Goal: Check status: Check status

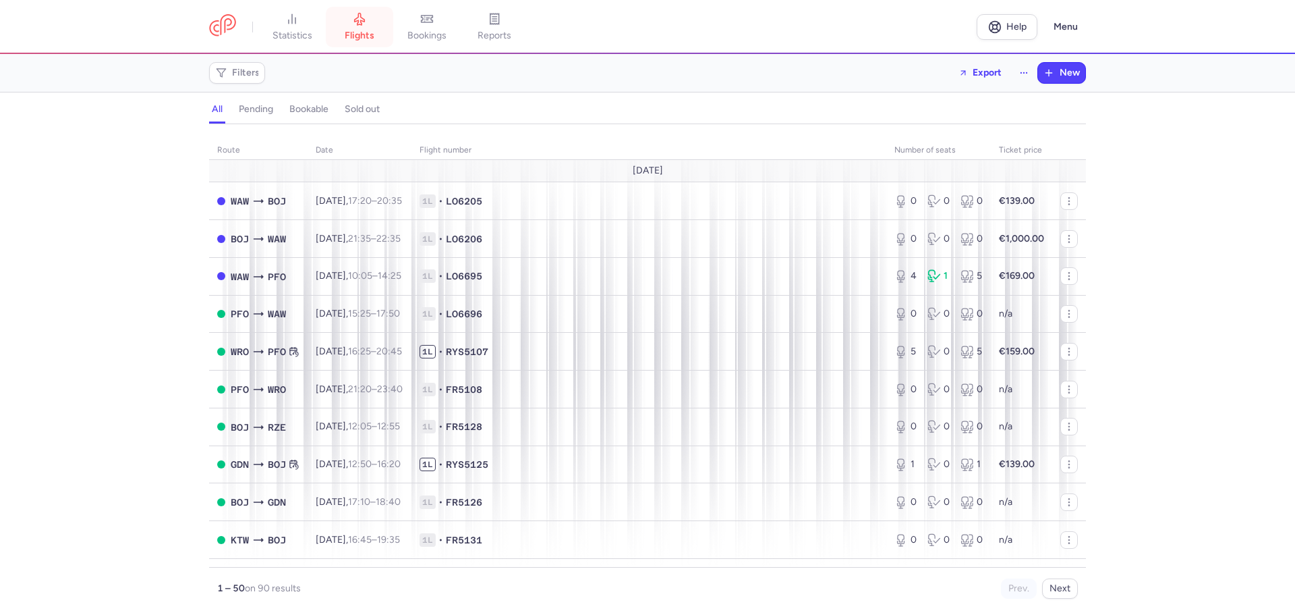
click at [362, 22] on icon at bounding box center [359, 18] width 13 height 13
click at [434, 23] on icon at bounding box center [426, 18] width 13 height 13
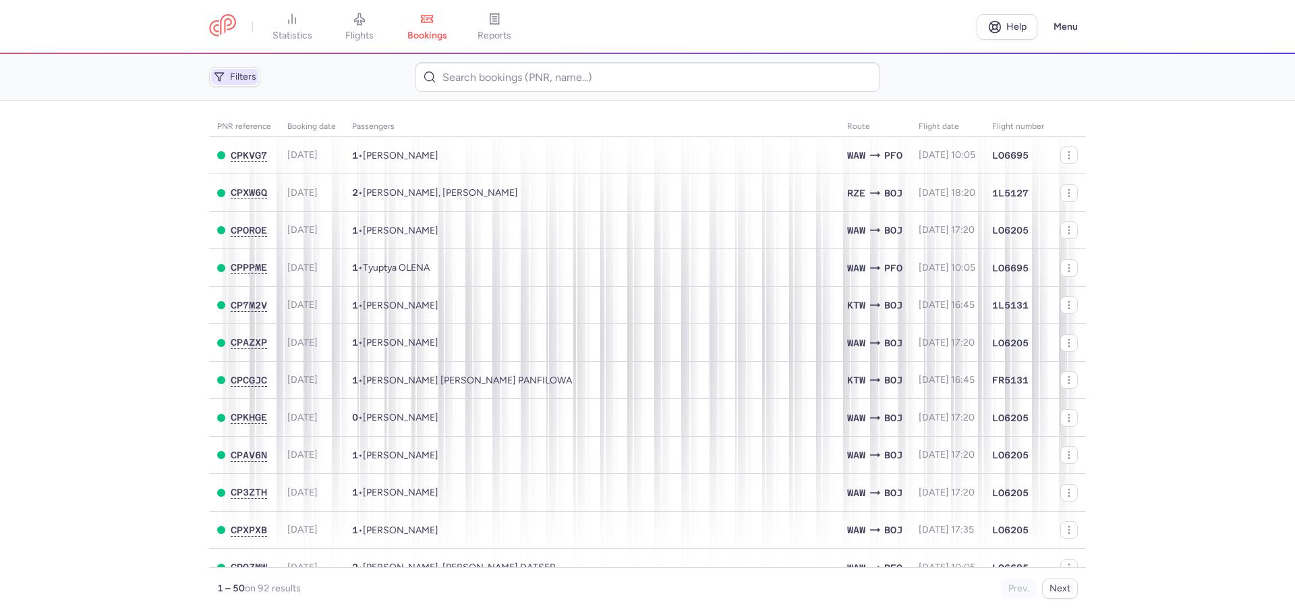
click at [230, 80] on span "Filters" at bounding box center [243, 77] width 26 height 11
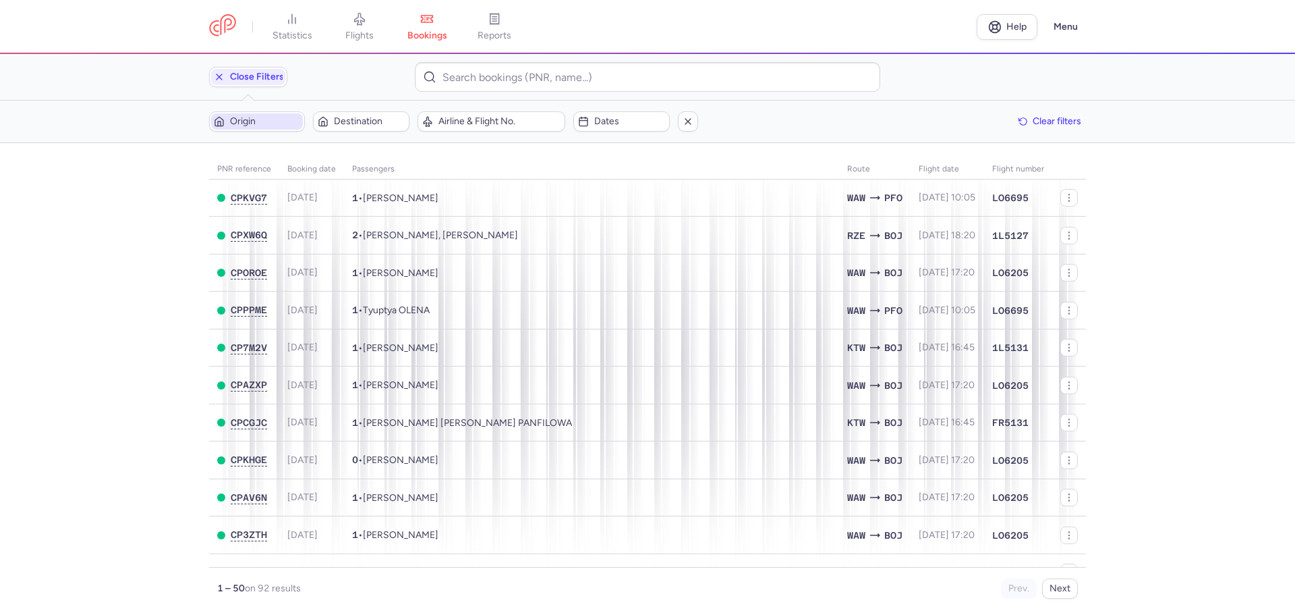
click at [277, 121] on span "Origin" at bounding box center [265, 121] width 70 height 11
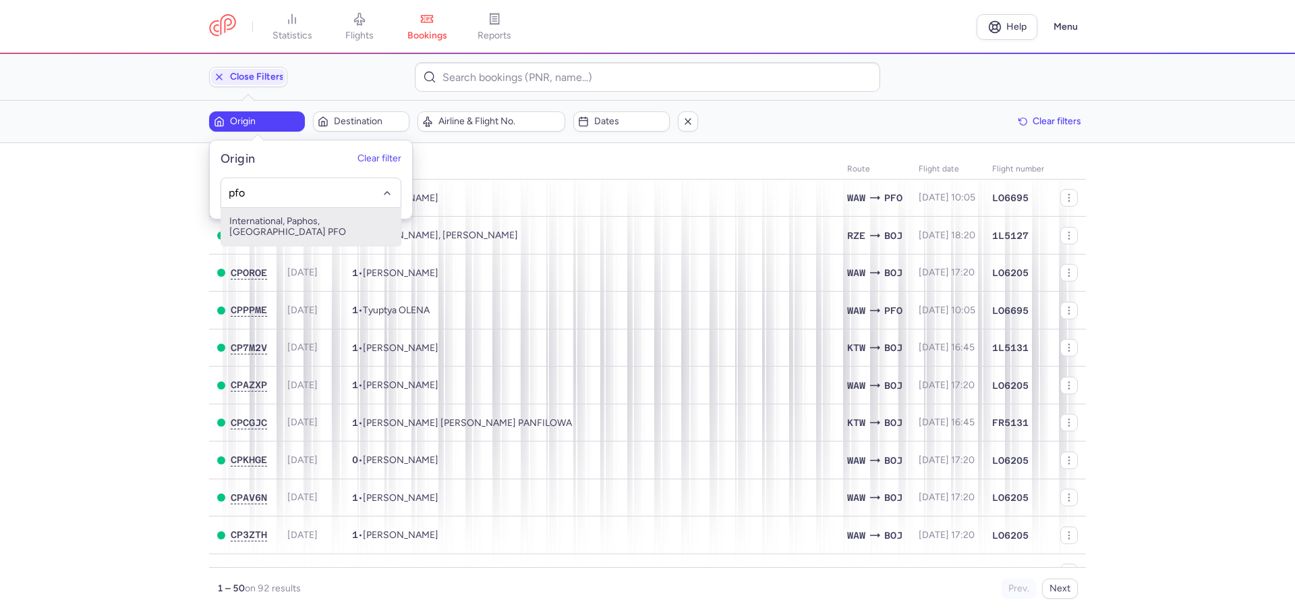
click at [335, 217] on span "International, Paphos, [GEOGRAPHIC_DATA] PFO" at bounding box center [310, 227] width 179 height 38
type input "pfo"
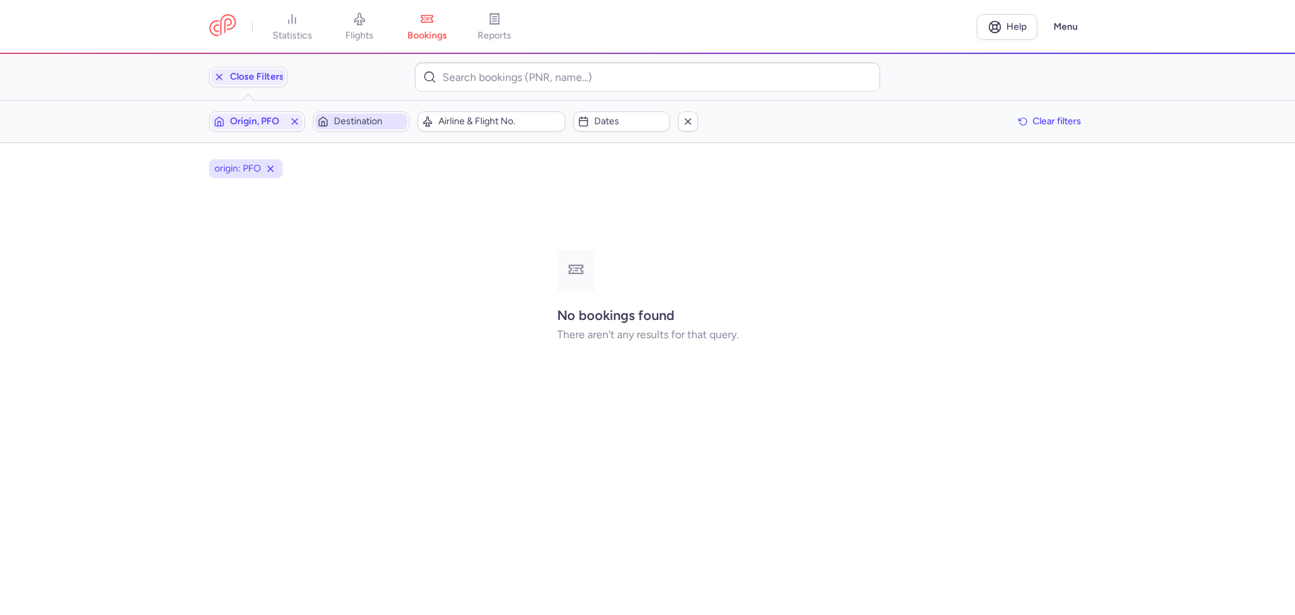
click at [376, 119] on span "Destination" at bounding box center [369, 121] width 70 height 11
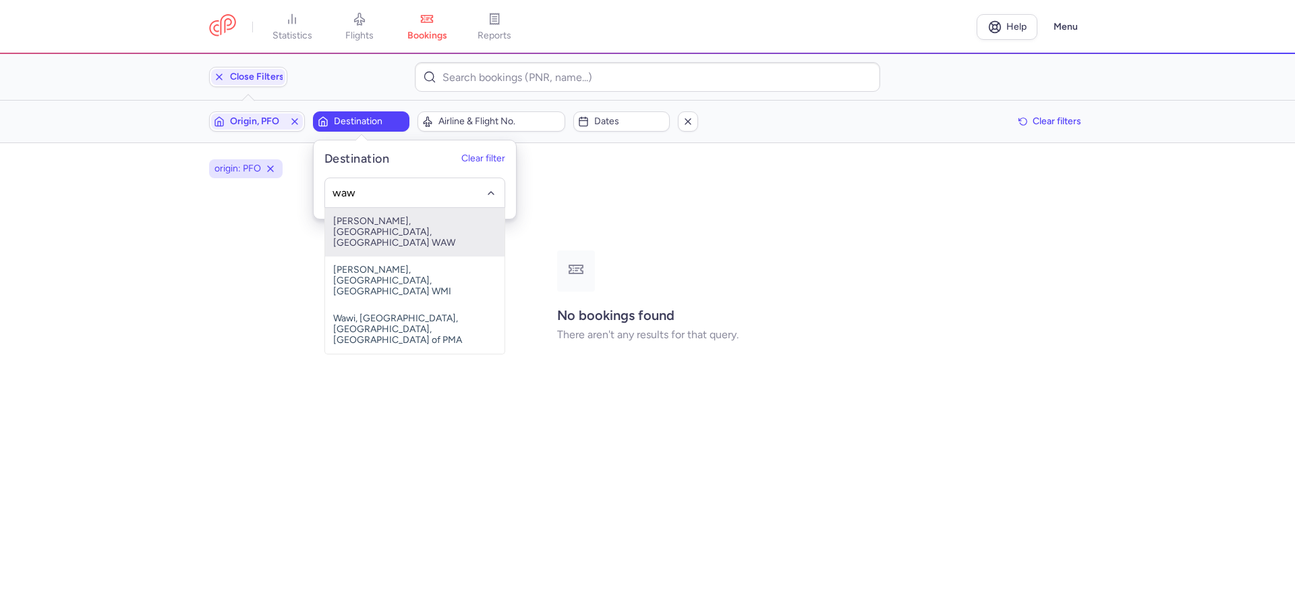
click at [395, 231] on span "[PERSON_NAME], [GEOGRAPHIC_DATA], [GEOGRAPHIC_DATA] WAW" at bounding box center [414, 232] width 179 height 49
type input "waw"
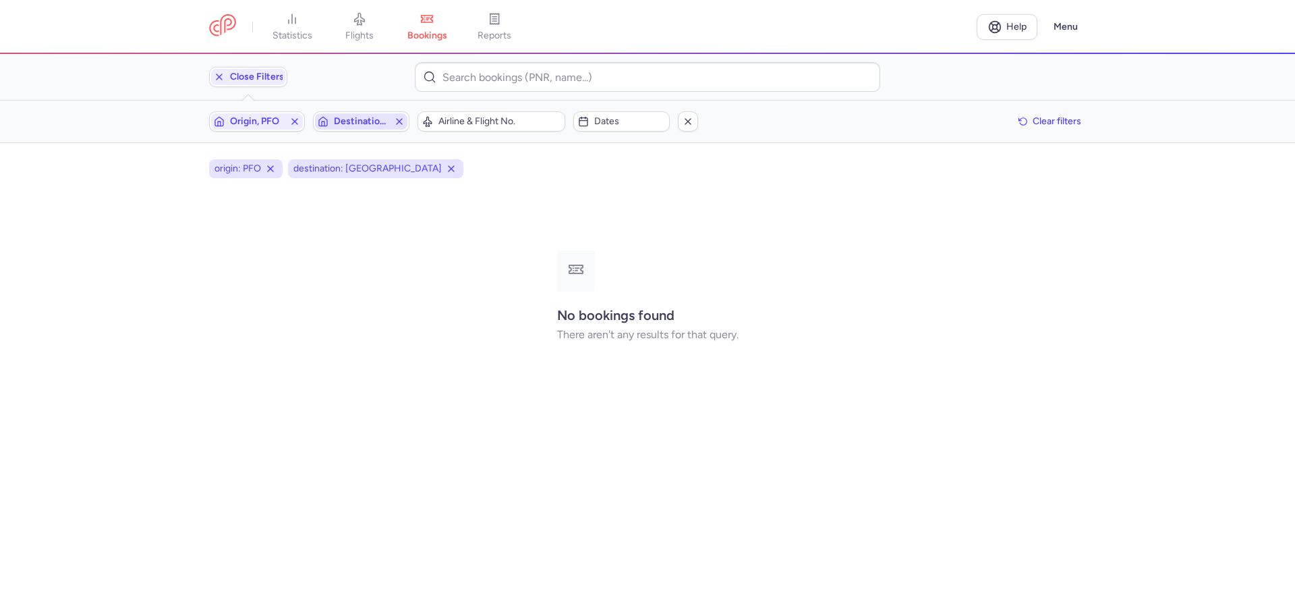
click at [387, 114] on span "Destination, [GEOGRAPHIC_DATA]" at bounding box center [361, 121] width 92 height 16
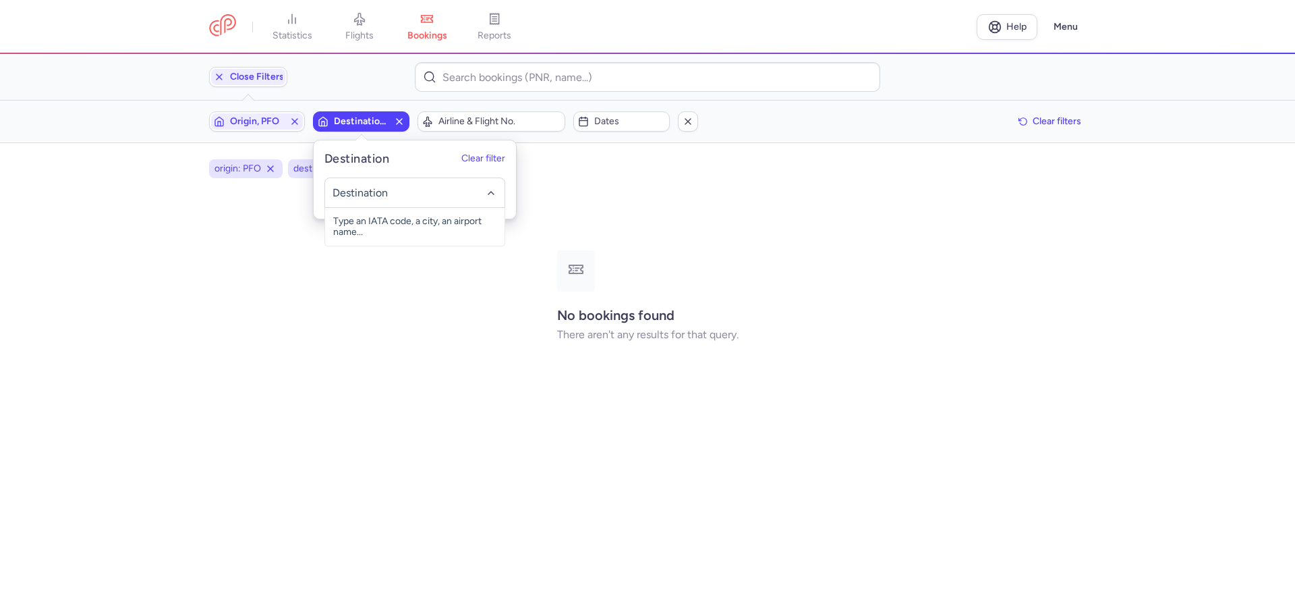
click at [583, 206] on div "No bookings found There aren't any results for that query." at bounding box center [647, 295] width 877 height 213
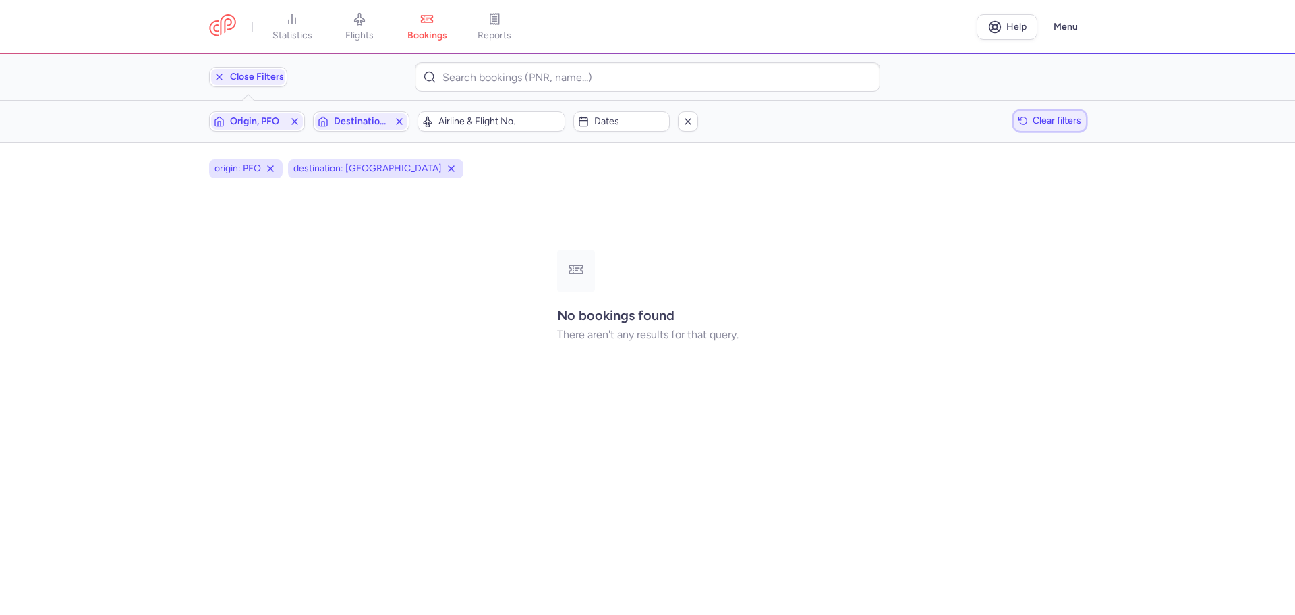
click at [1046, 120] on span "Clear filters" at bounding box center [1057, 120] width 49 height 10
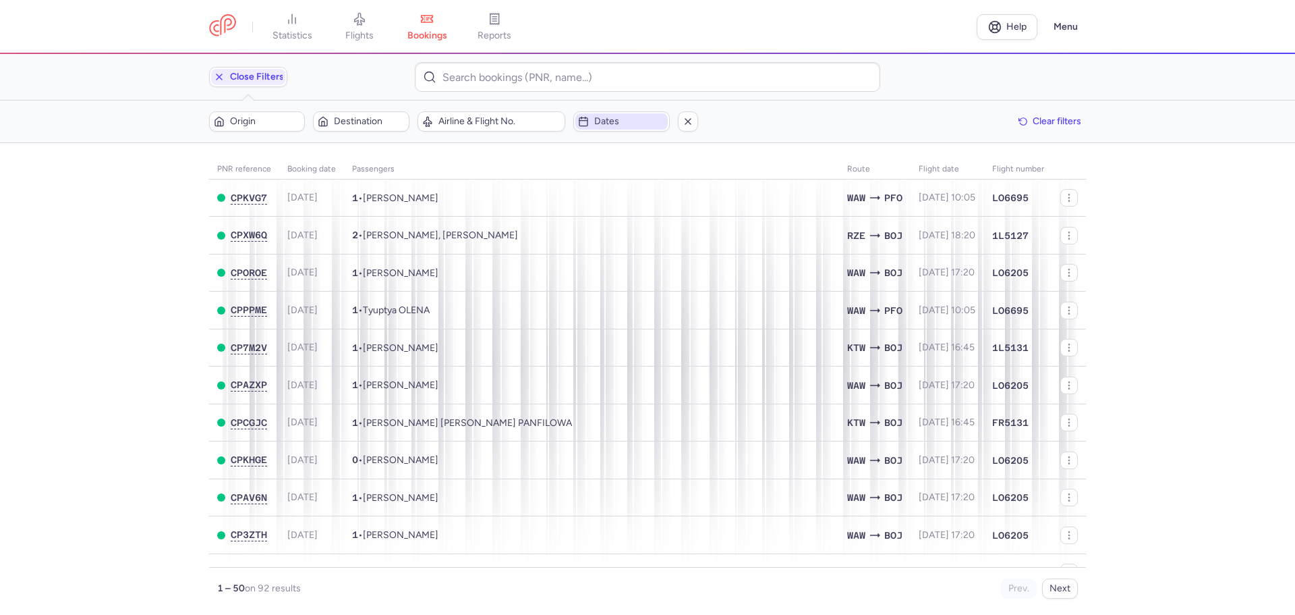
click at [607, 121] on span "Dates" at bounding box center [629, 121] width 70 height 11
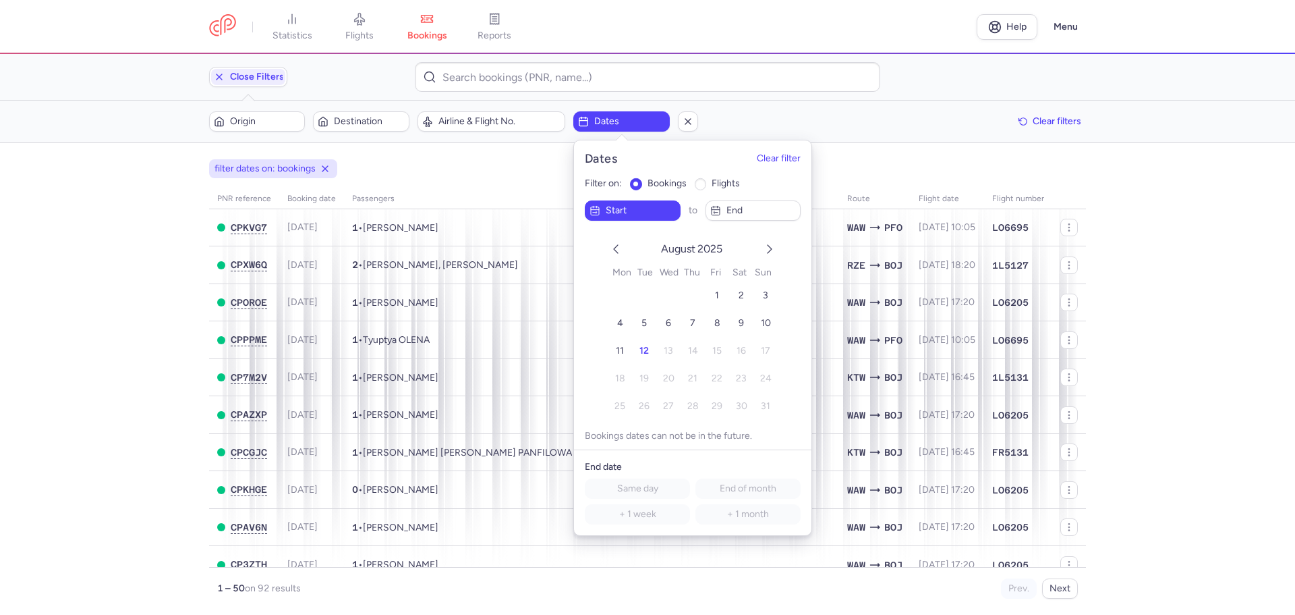
click at [698, 186] on input "flights" at bounding box center [701, 184] width 12 height 12
radio input "true"
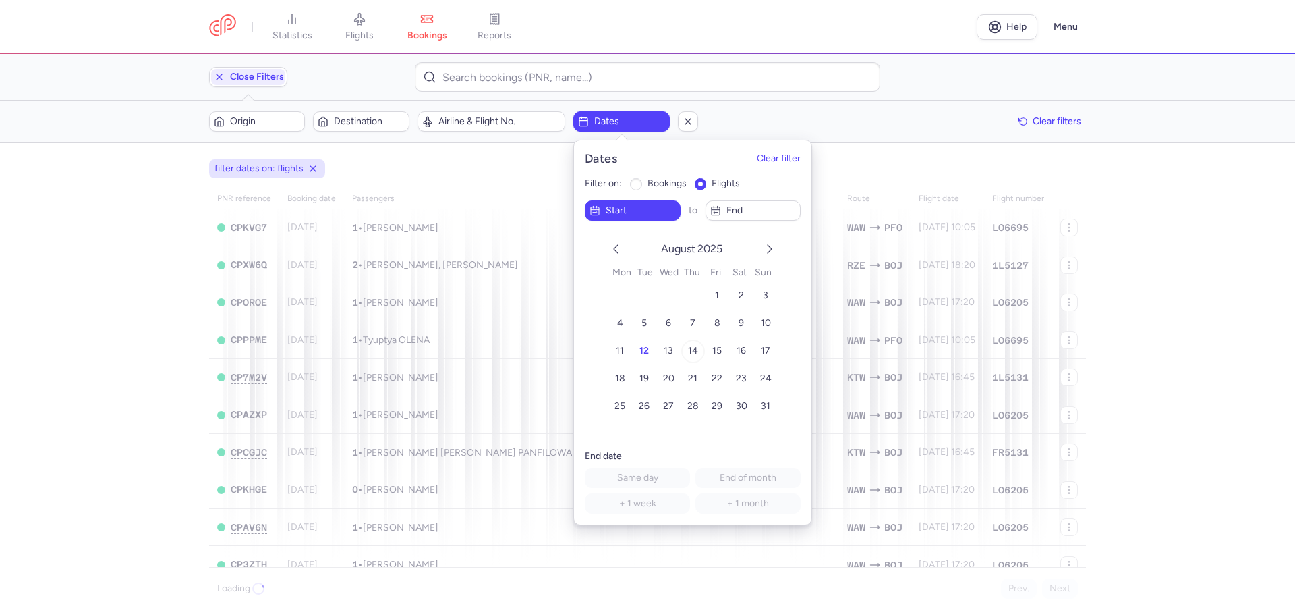
click at [689, 347] on span "14" at bounding box center [693, 350] width 10 height 11
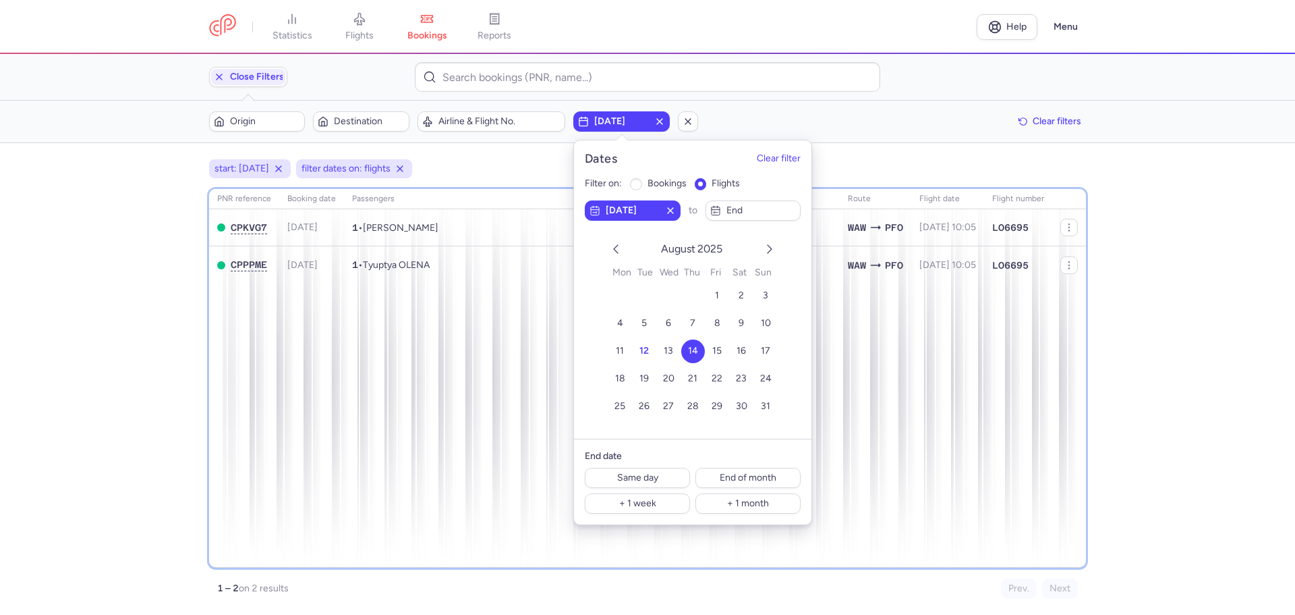
click at [408, 387] on div "PNR reference Booking date Passengers Route flight date Flight number CPKVG7 [D…" at bounding box center [647, 378] width 877 height 378
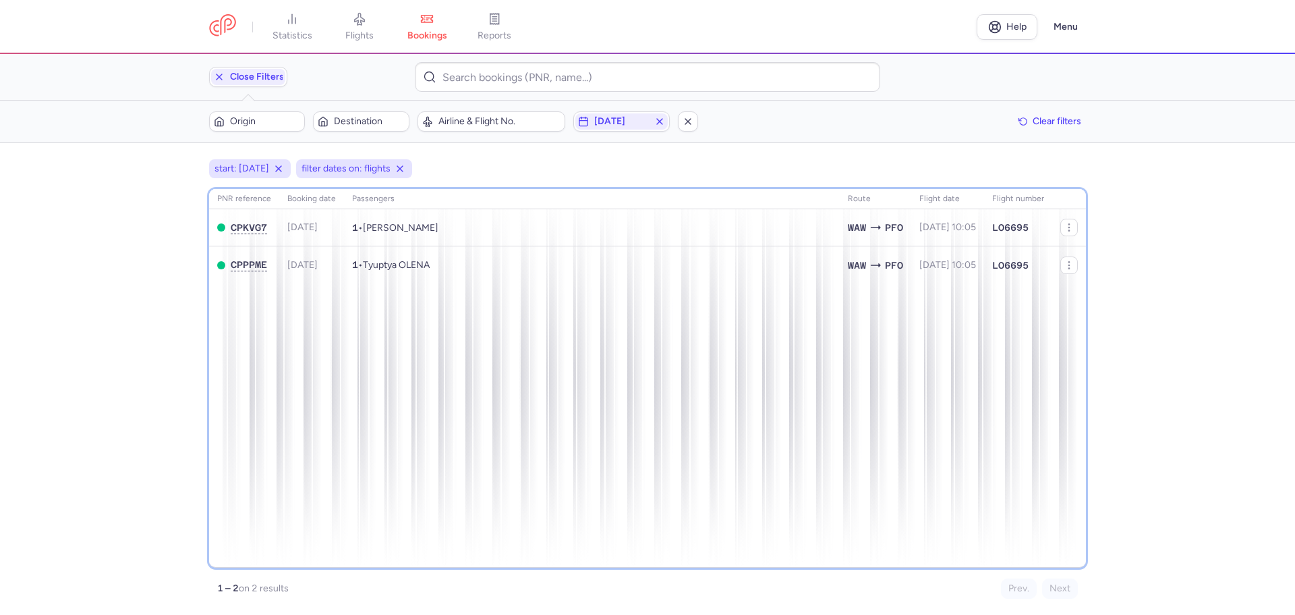
click at [408, 387] on div "PNR reference Booking date Passengers Route flight date Flight number CPKVG7 [D…" at bounding box center [647, 378] width 877 height 378
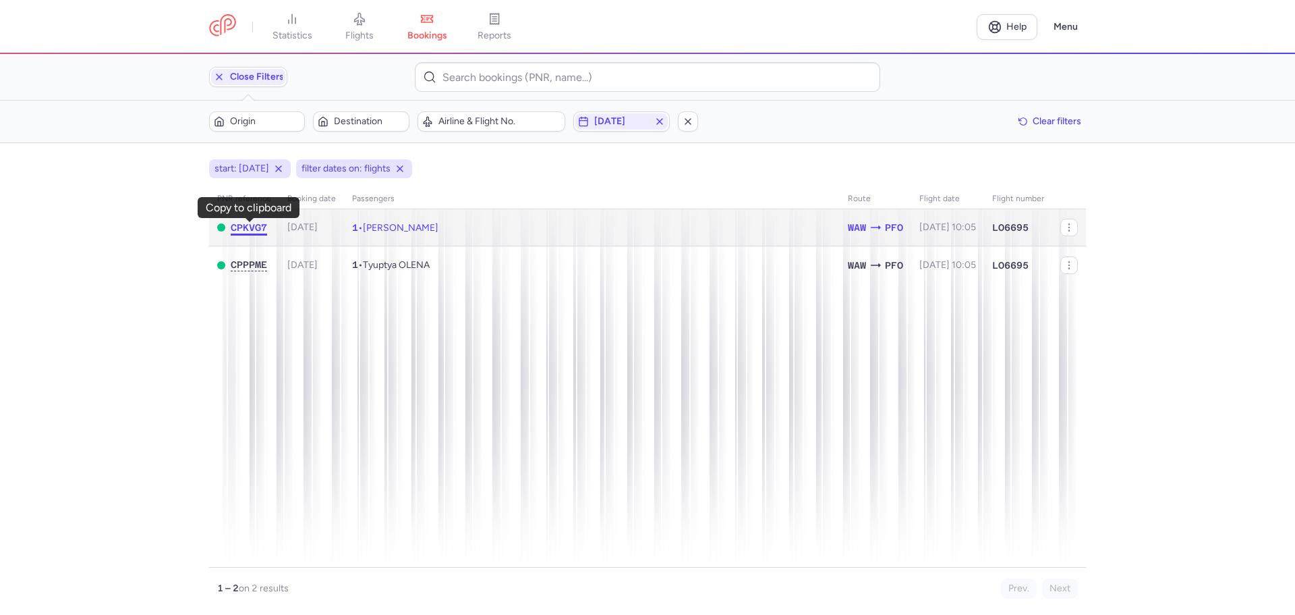
click at [251, 229] on span "CPKVG7" at bounding box center [249, 227] width 36 height 11
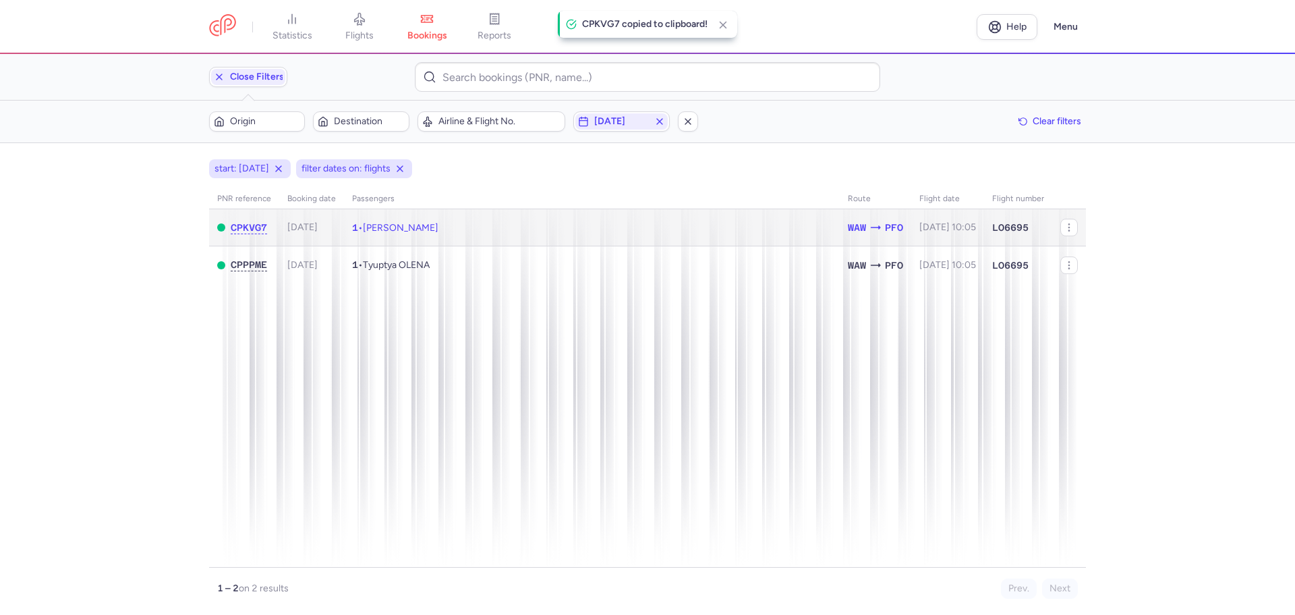
click at [420, 229] on span "[PERSON_NAME]" at bounding box center [401, 227] width 76 height 11
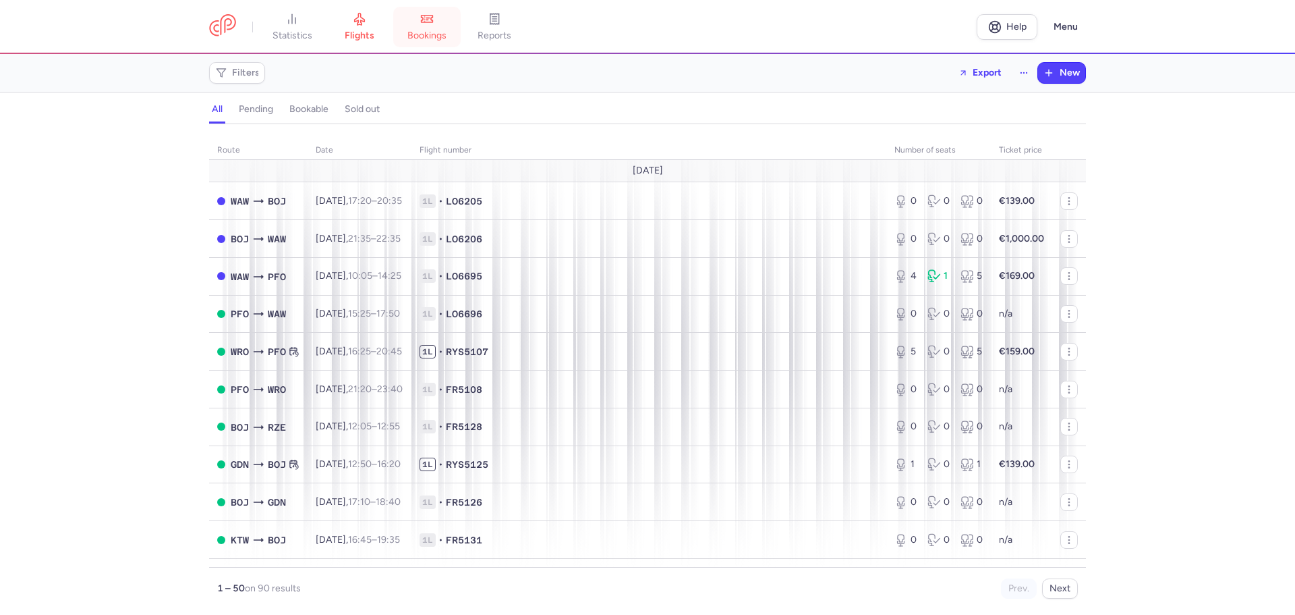
click at [418, 24] on link "bookings" at bounding box center [426, 27] width 67 height 30
